Goal: Contribute content: Add original content to the website for others to see

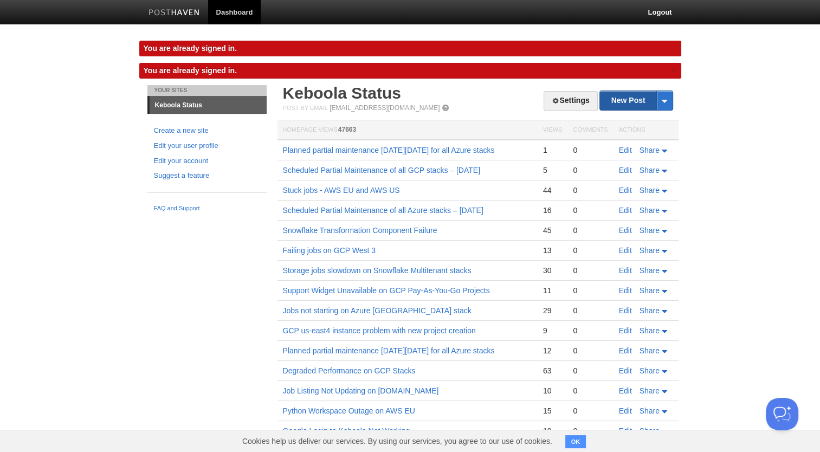
click at [623, 102] on link "New Post" at bounding box center [636, 100] width 72 height 19
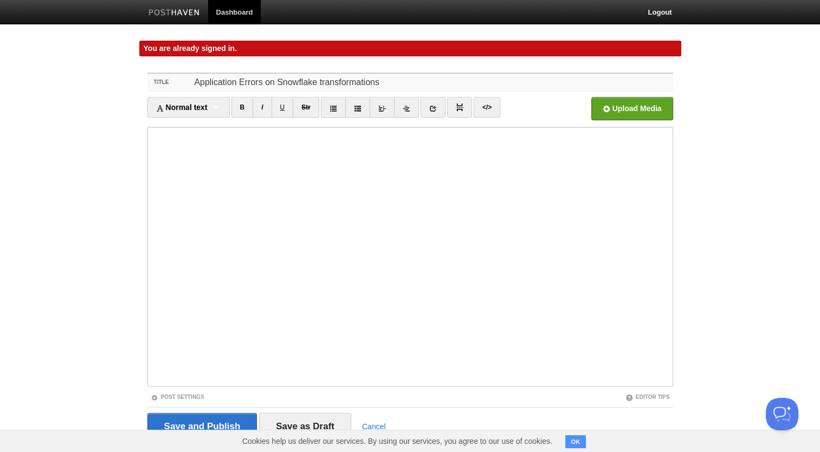
drag, startPoint x: 236, startPoint y: 85, endPoint x: 144, endPoint y: 81, distance: 92.7
click at [165, 86] on div "Title Application Errors on Snowflake transformations" at bounding box center [410, 83] width 526 height 18
type input "Internal Errors on Snowflake transformations"
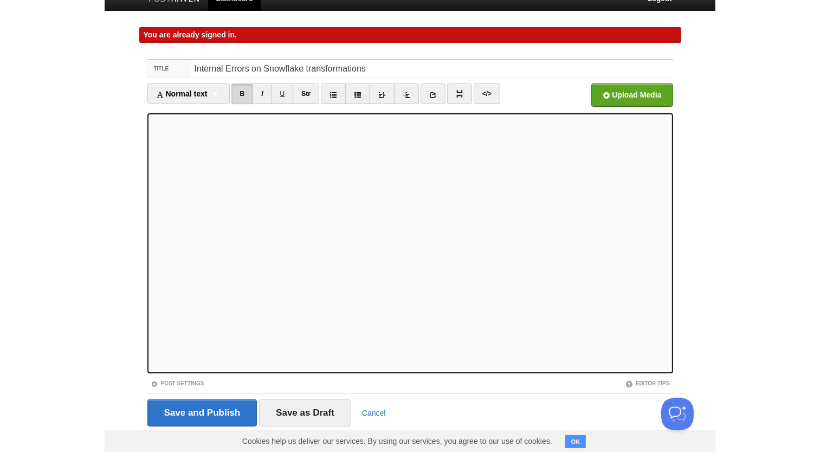
scroll to position [27, 0]
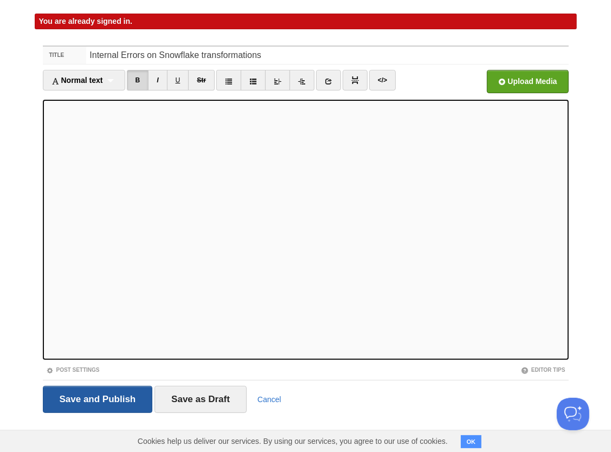
click at [110, 390] on input "Save and Publish" at bounding box center [98, 399] width 110 height 27
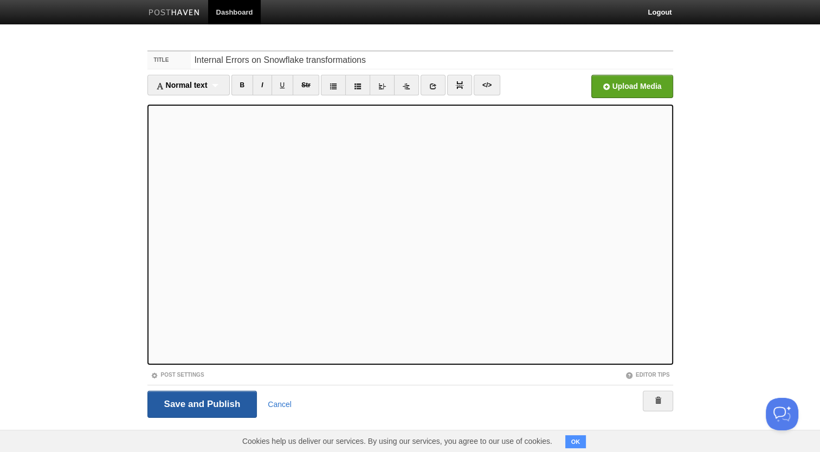
drag, startPoint x: 189, startPoint y: 422, endPoint x: 187, endPoint y: 416, distance: 6.2
click at [187, 416] on fieldset "Title Internal Errors on Snowflake transformations Normal text Normal text Head…" at bounding box center [410, 237] width 526 height 375
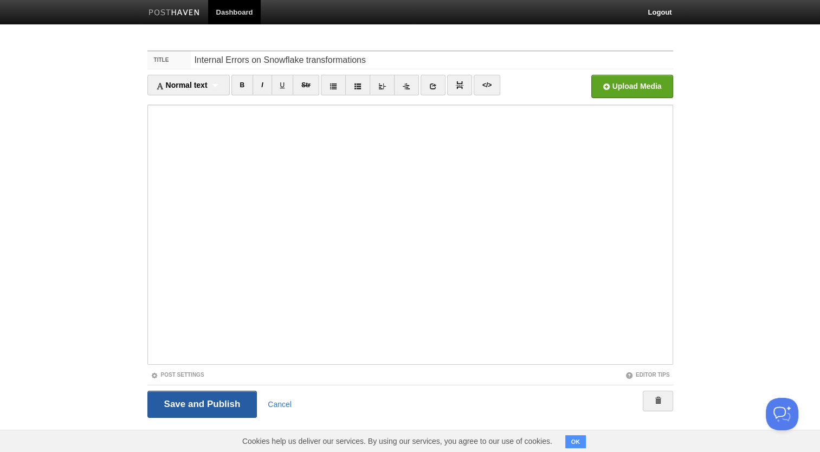
click at [187, 407] on input "Save and Publish" at bounding box center [202, 404] width 110 height 27
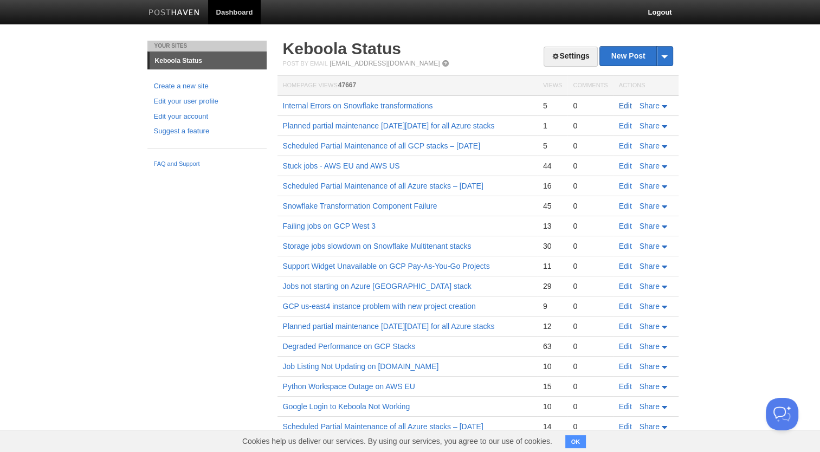
click at [624, 105] on link "Edit" at bounding box center [625, 105] width 13 height 9
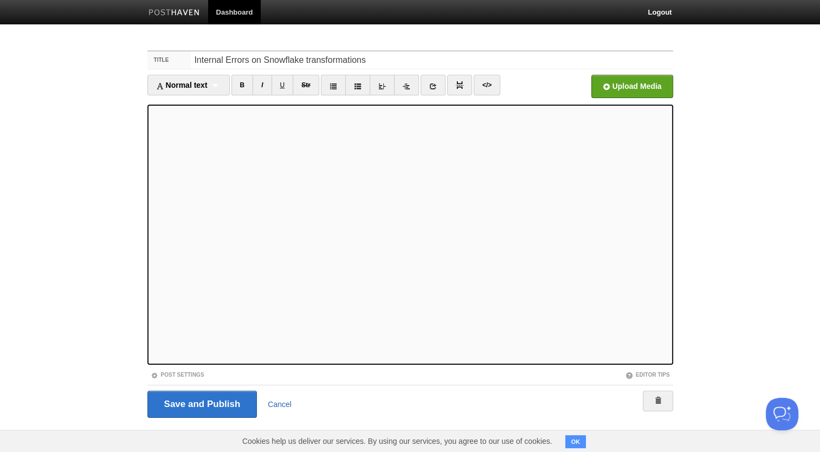
drag, startPoint x: 273, startPoint y: 400, endPoint x: 466, endPoint y: 59, distance: 392.5
click at [274, 400] on link "Cancel" at bounding box center [280, 404] width 24 height 9
